Goal: Task Accomplishment & Management: Manage account settings

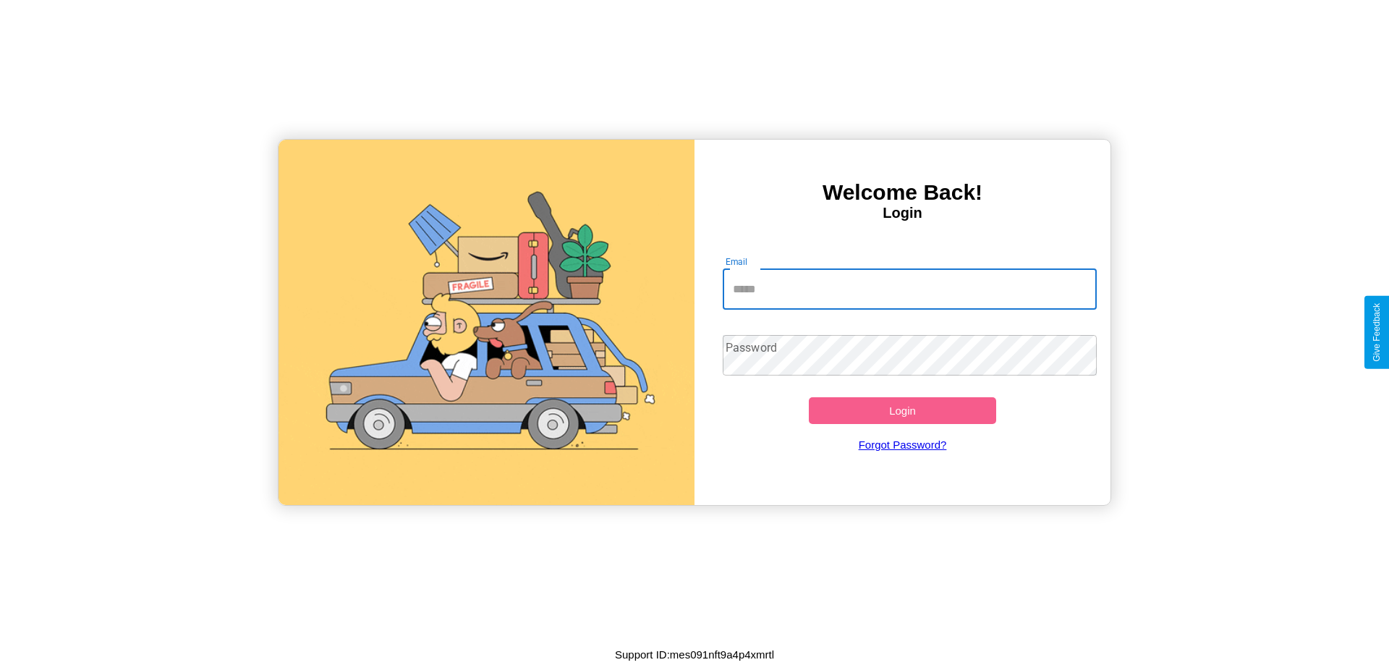
click at [909, 289] on input "Email" at bounding box center [910, 289] width 375 height 41
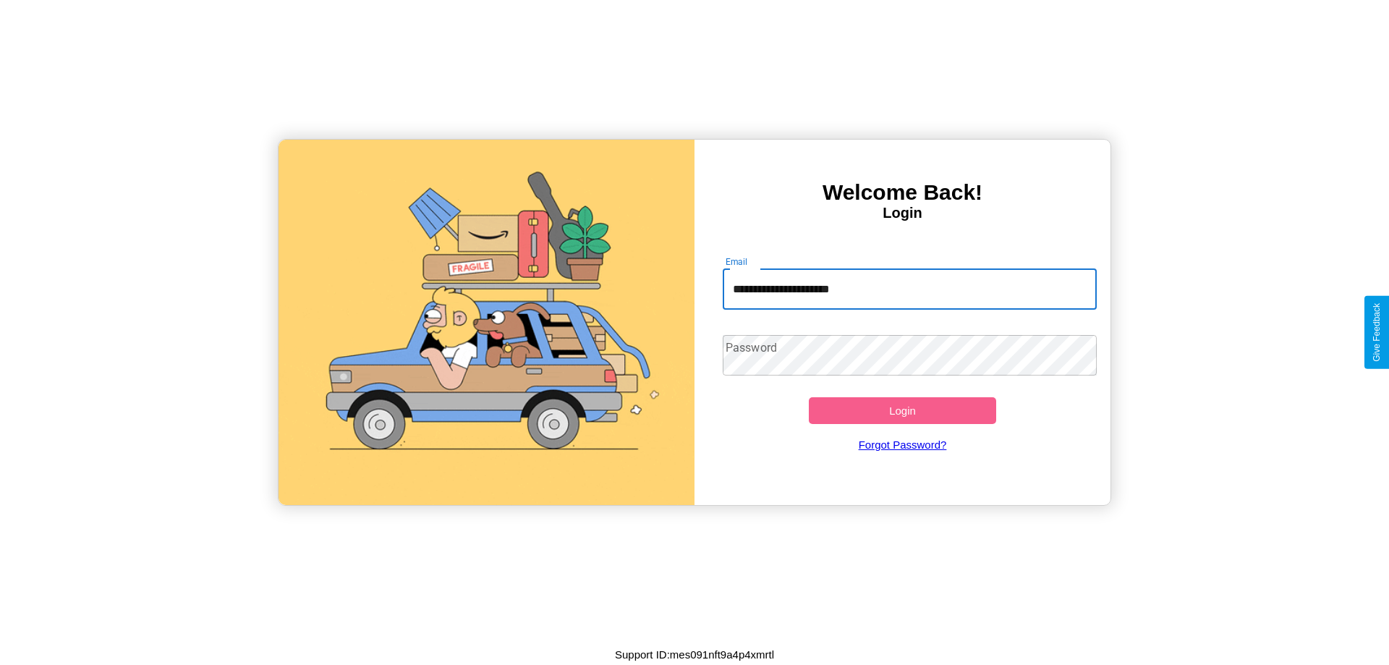
type input "**********"
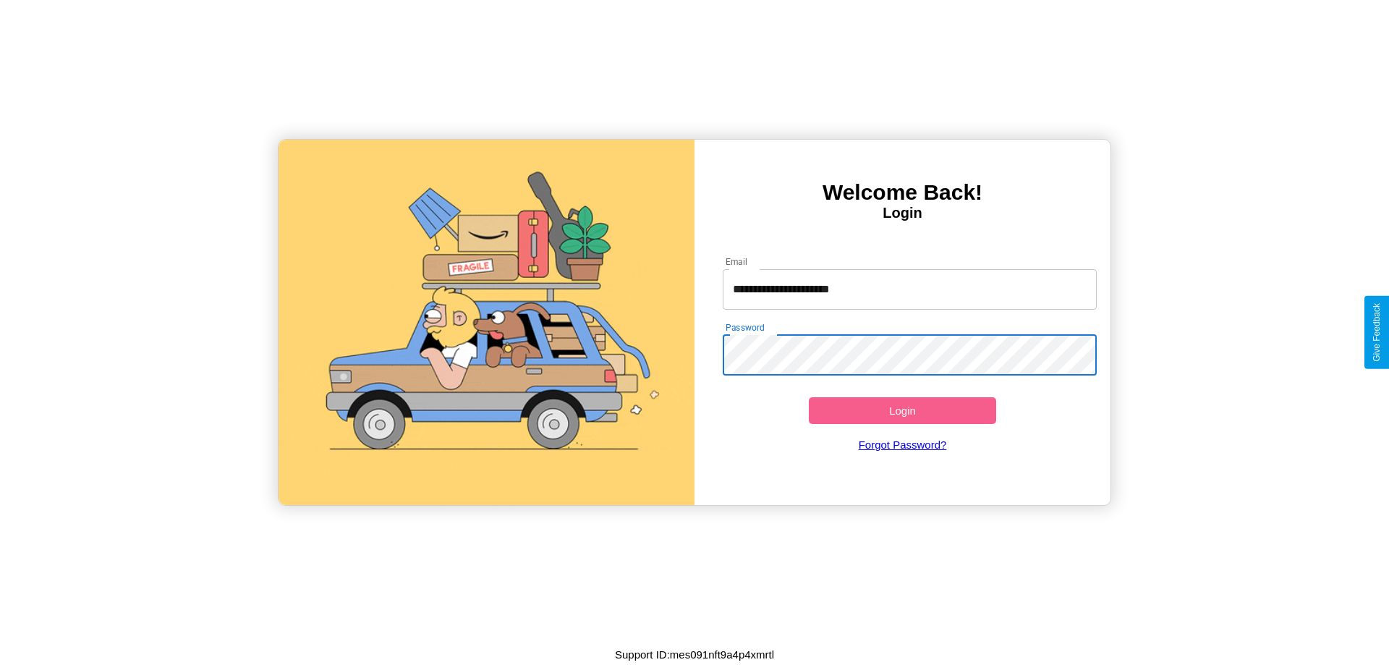
click at [902, 410] on button "Login" at bounding box center [902, 410] width 187 height 27
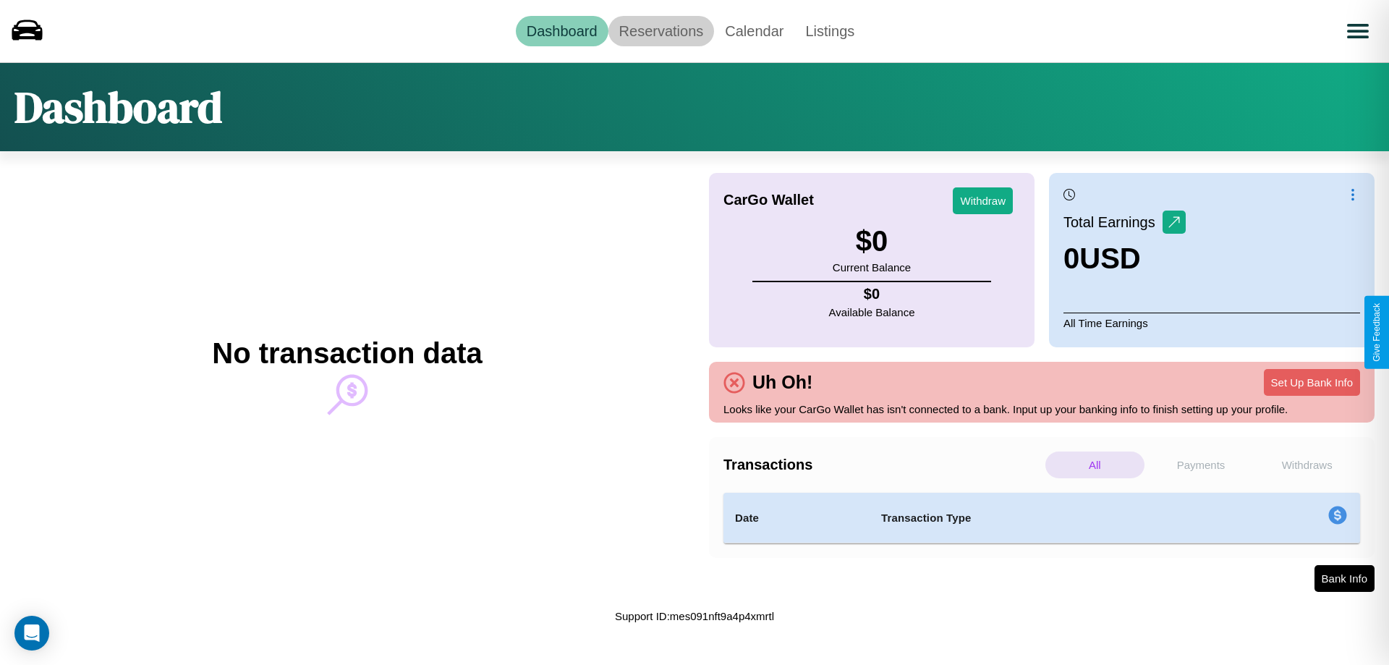
click at [660, 30] on link "Reservations" at bounding box center [661, 31] width 106 height 30
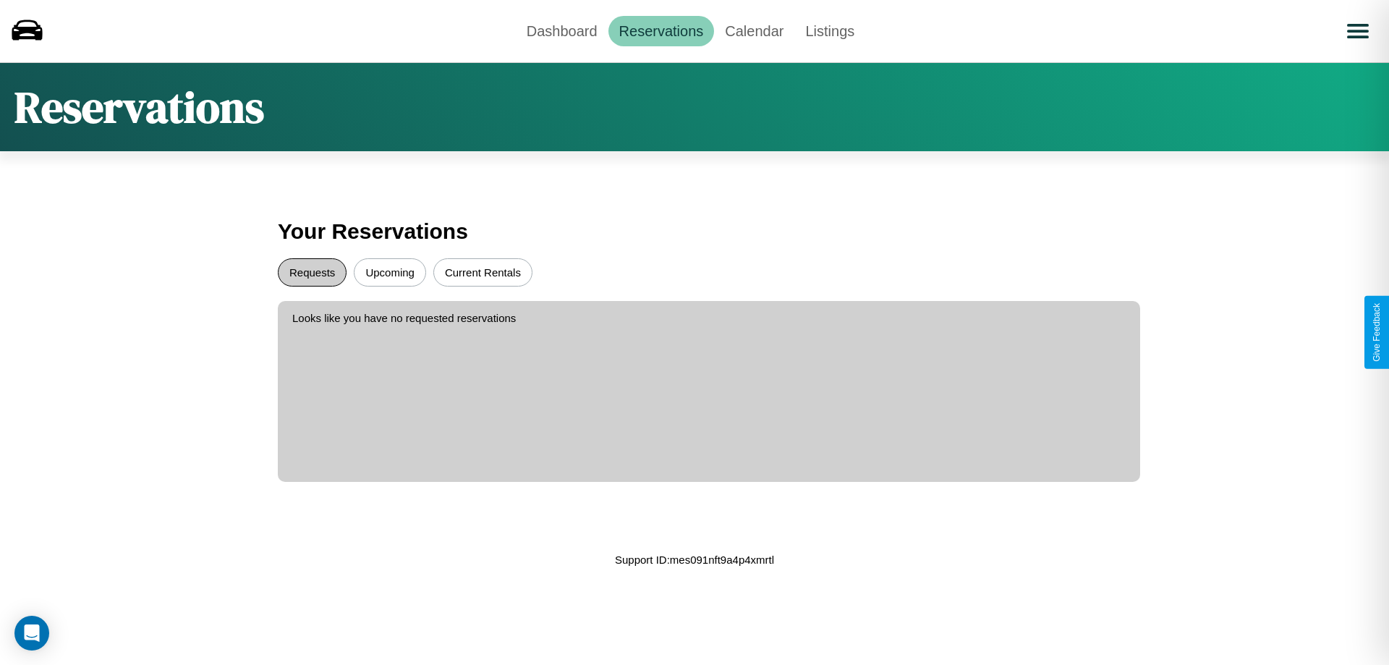
click at [312, 272] on button "Requests" at bounding box center [312, 272] width 69 height 28
click at [482, 272] on button "Current Rentals" at bounding box center [482, 272] width 99 height 28
click at [561, 30] on link "Dashboard" at bounding box center [562, 31] width 93 height 30
